Goal: Transaction & Acquisition: Purchase product/service

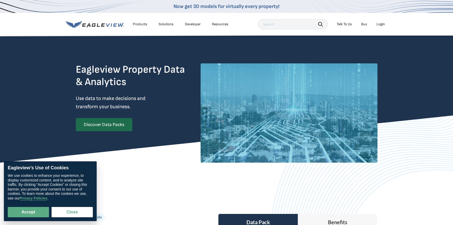
click at [25, 211] on button "Accept" at bounding box center [28, 212] width 41 height 10
checkbox input "true"
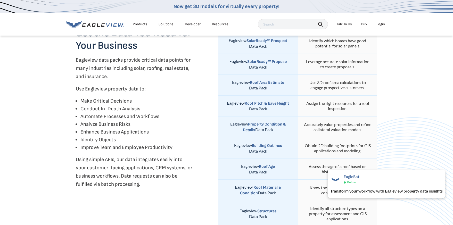
scroll to position [208, 0]
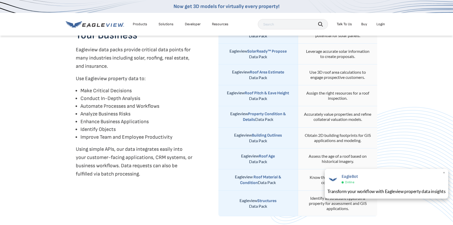
click at [444, 172] on span "×" at bounding box center [444, 173] width 3 height 5
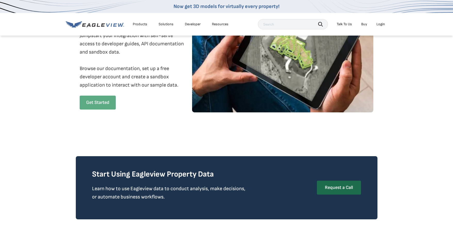
scroll to position [690, 0]
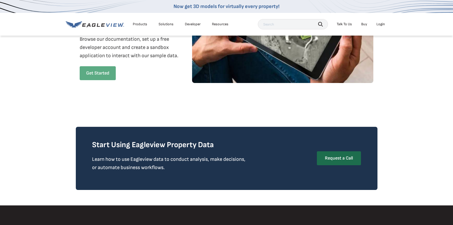
click at [363, 24] on link "Buy" at bounding box center [364, 24] width 6 height 5
click at [101, 74] on link "Get Started" at bounding box center [98, 73] width 36 height 14
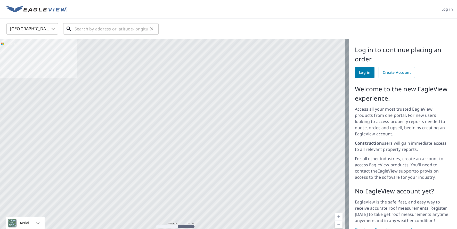
click at [101, 27] on input "text" at bounding box center [112, 29] width 74 height 14
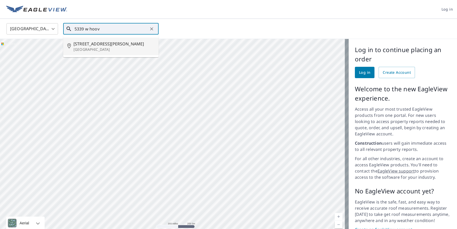
click at [91, 45] on span "5339 W Hoover Dr" at bounding box center [114, 44] width 81 height 6
type input "5339 W Hoover Dr Littleton, CO 80123"
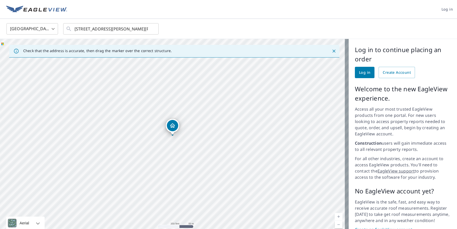
click at [171, 127] on div "5339 W Hoover Dr Littleton, CO 80123" at bounding box center [174, 139] width 349 height 200
click at [172, 128] on icon "Dropped pin, building 1, Residential property, 5339 W Hoover Dr Littleton, CO 8…" at bounding box center [172, 126] width 6 height 6
click at [172, 128] on div "5339 W Hoover Dr Littleton, CO 80123" at bounding box center [174, 139] width 349 height 200
click at [335, 213] on link "Current Level 17, Zoom In" at bounding box center [339, 217] width 8 height 8
click at [335, 213] on link "Current Level 18, Zoom In" at bounding box center [339, 217] width 8 height 8
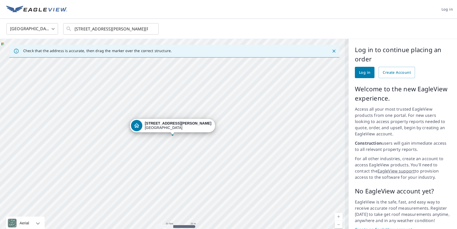
click at [335, 213] on link "Current Level 19, Zoom In" at bounding box center [339, 217] width 8 height 8
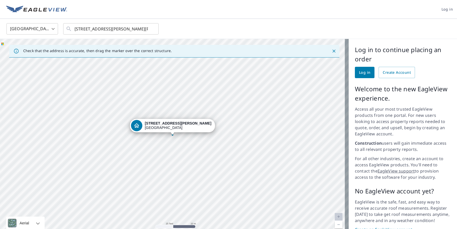
click at [335, 213] on link "Current Level 20, Zoom In Disabled" at bounding box center [339, 217] width 8 height 8
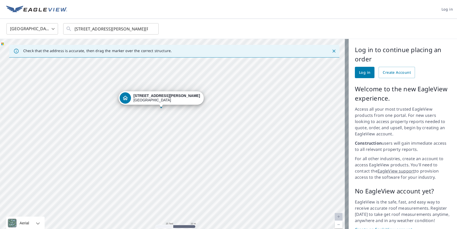
click at [268, 155] on div "5339 W Hoover Dr Littleton, CO 80123" at bounding box center [174, 139] width 349 height 200
click at [268, 111] on div "5339 W Hoover Dr Littleton, CO 80123" at bounding box center [174, 139] width 349 height 200
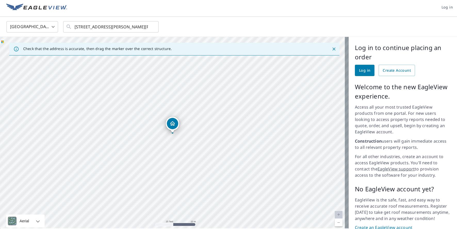
scroll to position [3, 0]
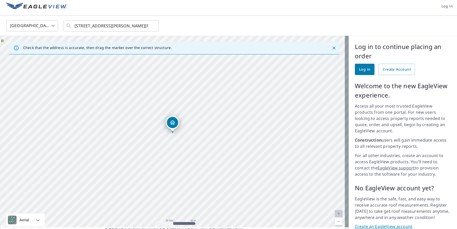
click at [397, 16] on div "United States US ​ 5339 W Hoover Dr Littleton, CO 80123 ​" at bounding box center [228, 26] width 457 height 20
